Goal: Task Accomplishment & Management: Manage account settings

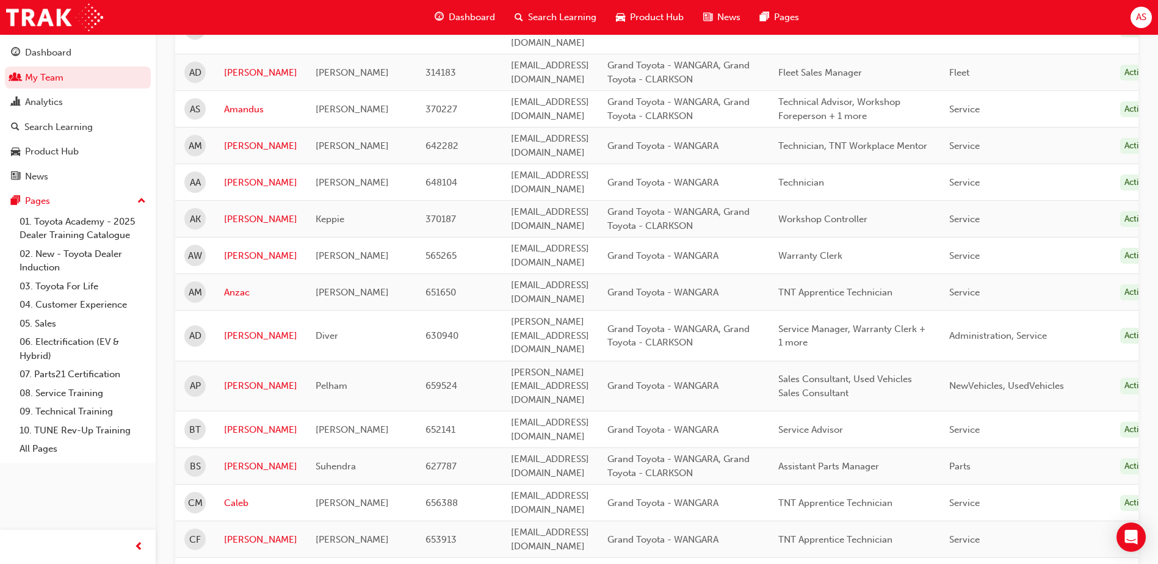
scroll to position [305, 0]
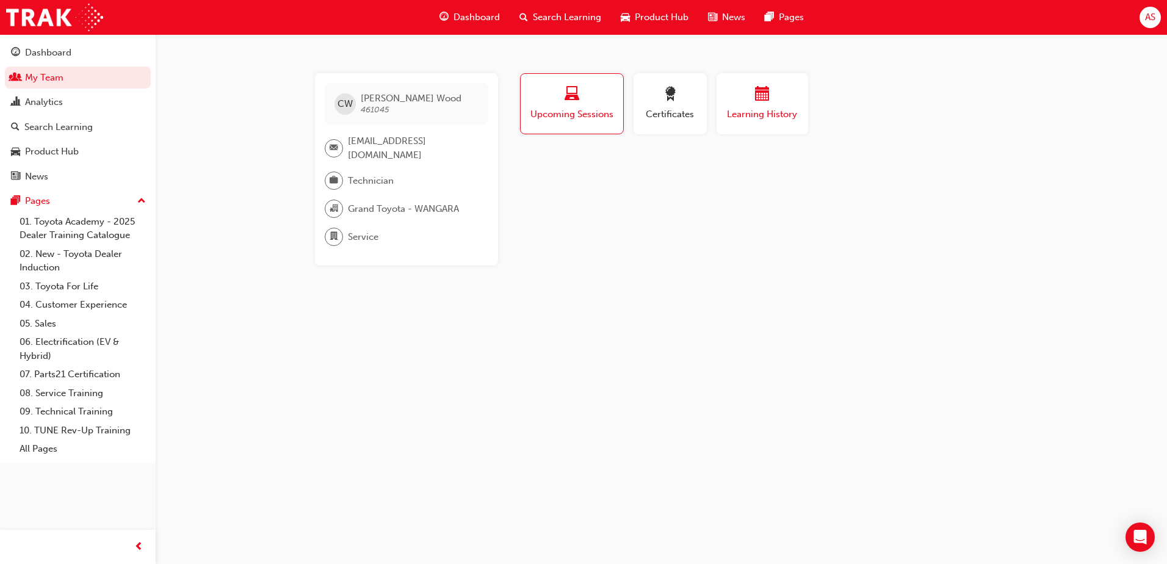
click at [771, 112] on span "Learning History" at bounding box center [762, 114] width 73 height 14
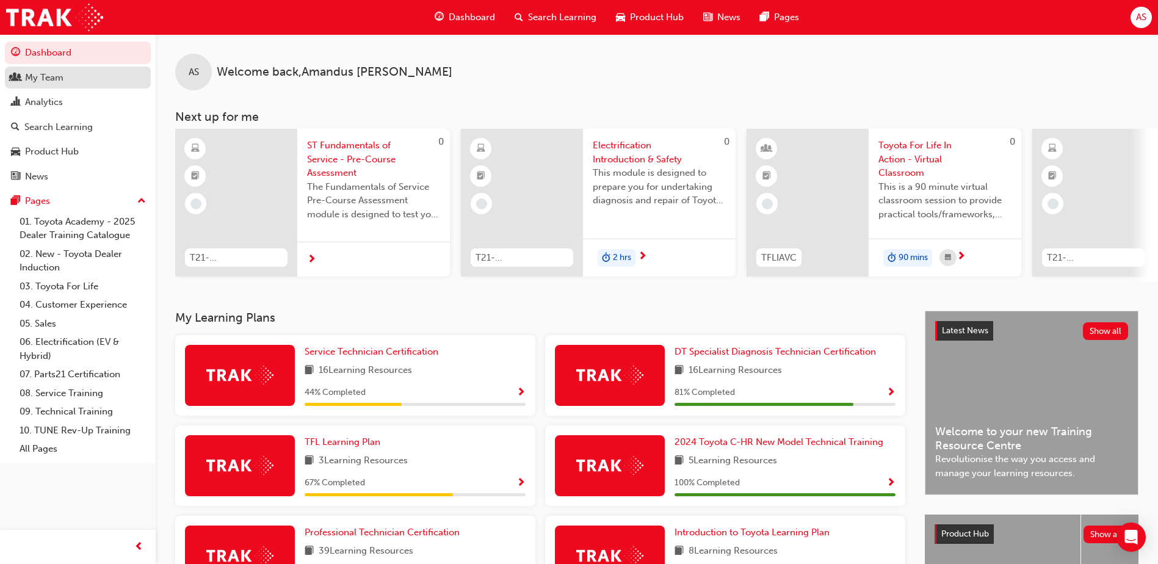
click at [42, 77] on div "My Team" at bounding box center [44, 78] width 38 height 14
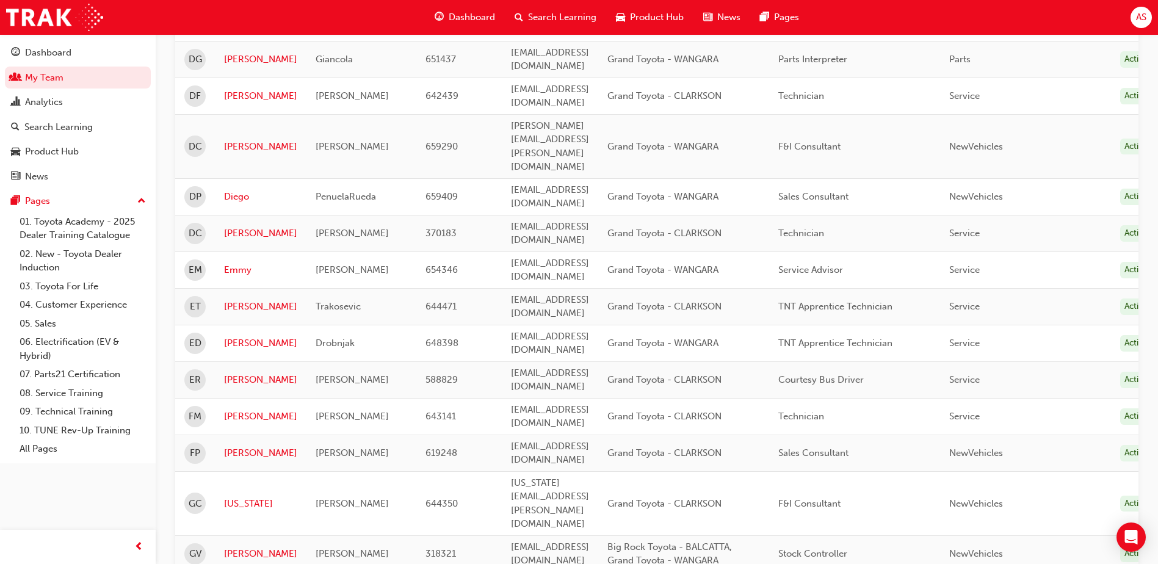
scroll to position [1470, 0]
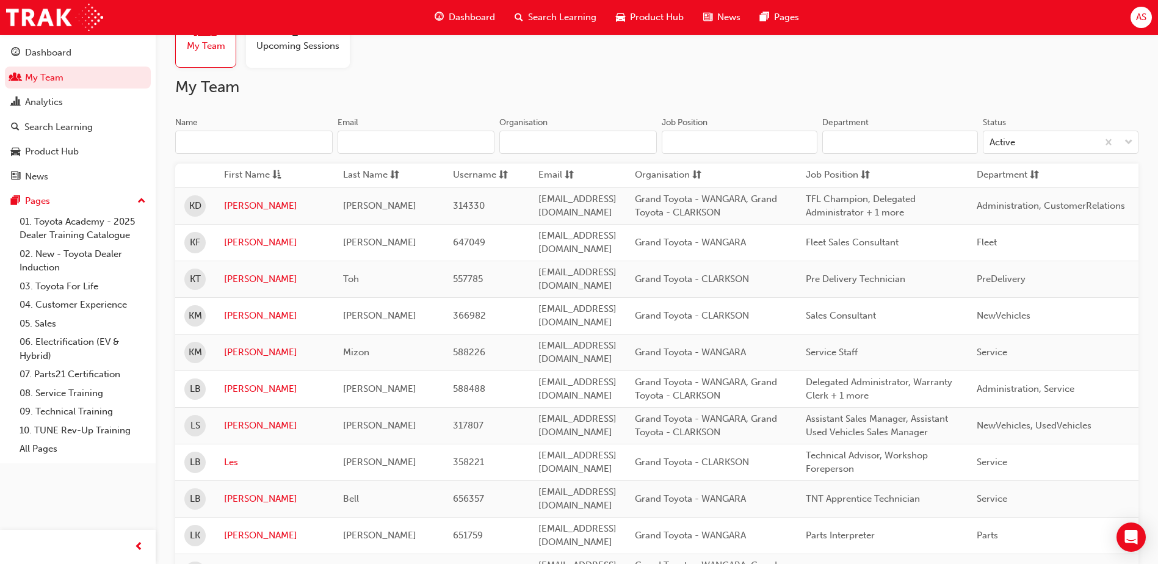
scroll to position [42, 0]
